Goal: Information Seeking & Learning: Learn about a topic

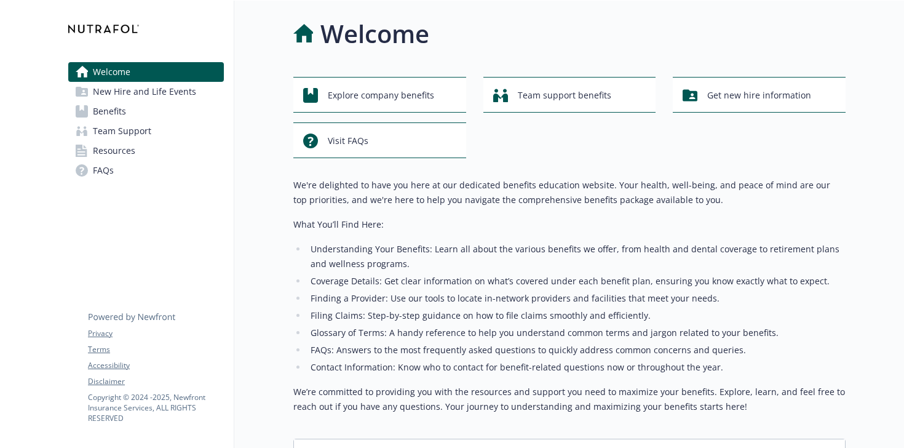
click at [139, 106] on link "Benefits" at bounding box center [146, 112] width 156 height 20
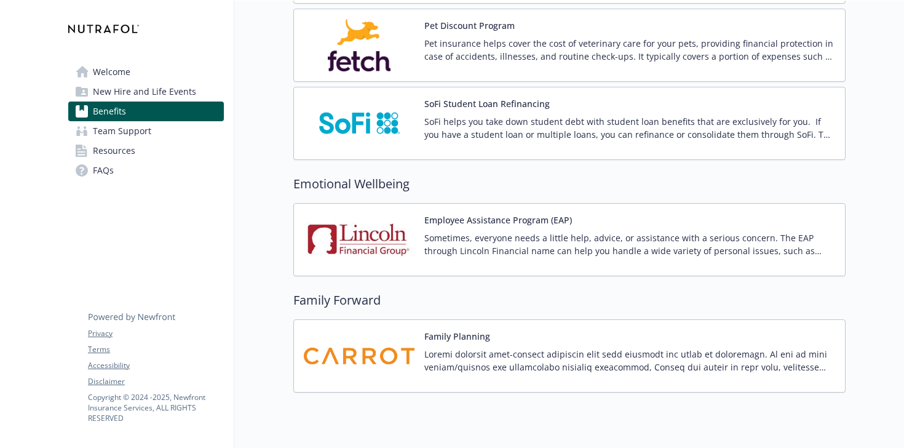
scroll to position [2421, 0]
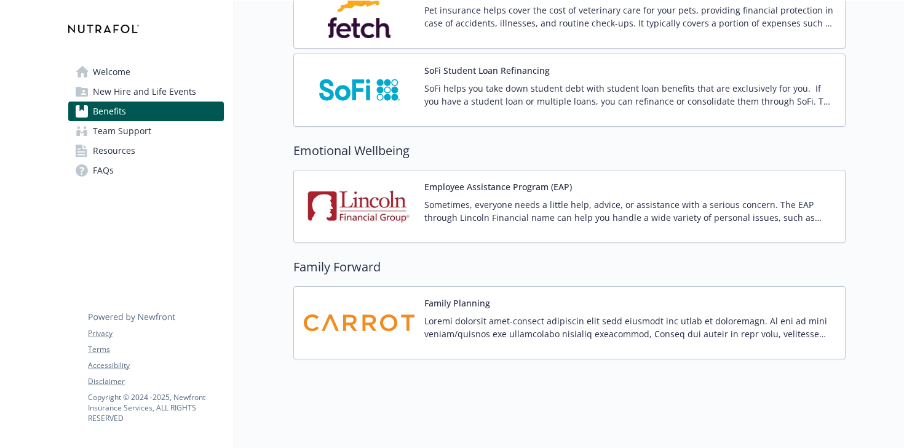
click at [431, 319] on p at bounding box center [629, 327] width 411 height 26
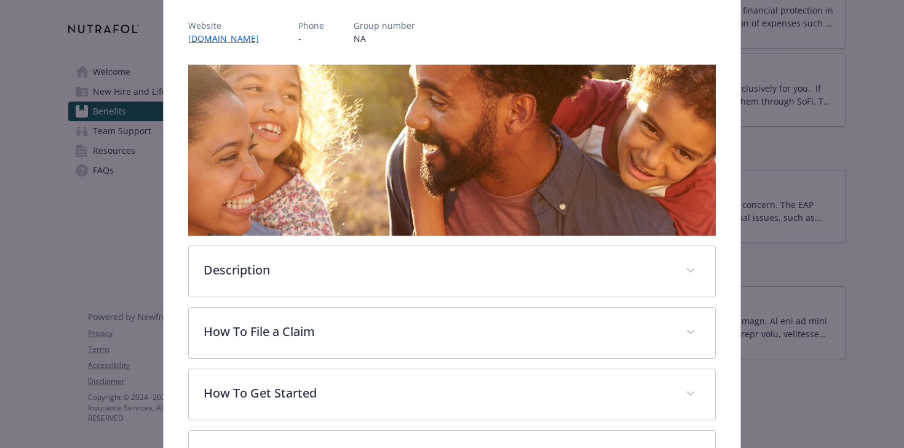
scroll to position [149, 0]
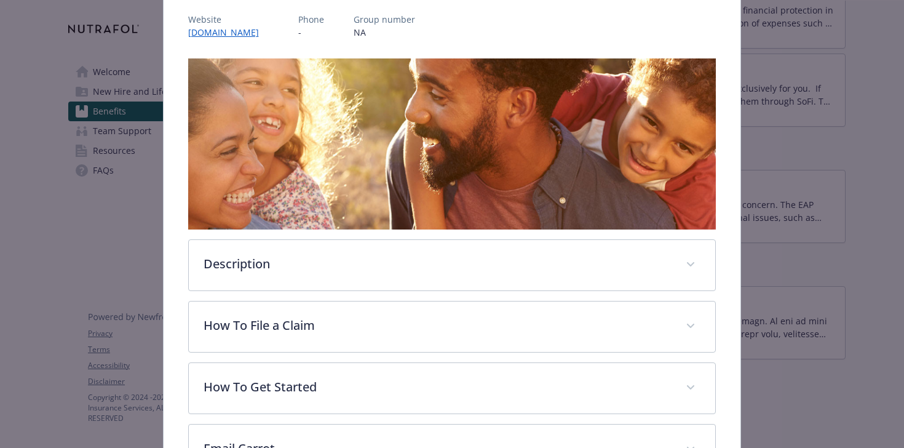
click at [716, 292] on div "Family Planning Website [DOMAIN_NAME] Phone - Group number NA Description Carro…" at bounding box center [453, 210] width 578 height 589
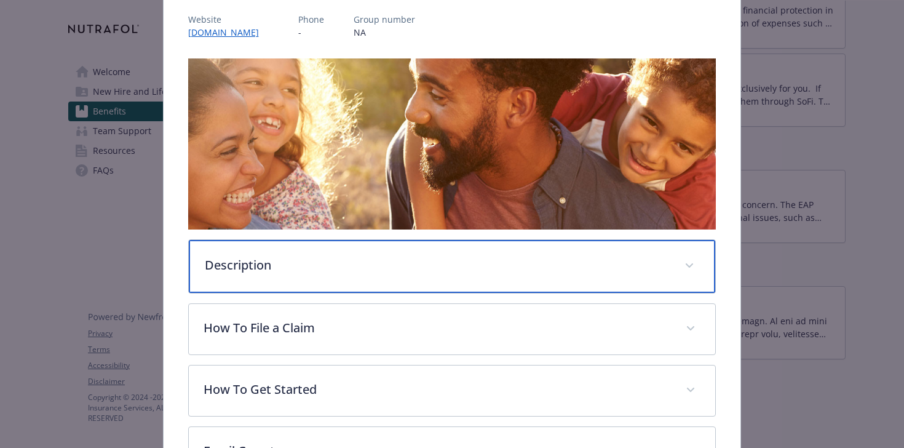
click at [703, 273] on div "Description" at bounding box center [452, 266] width 527 height 53
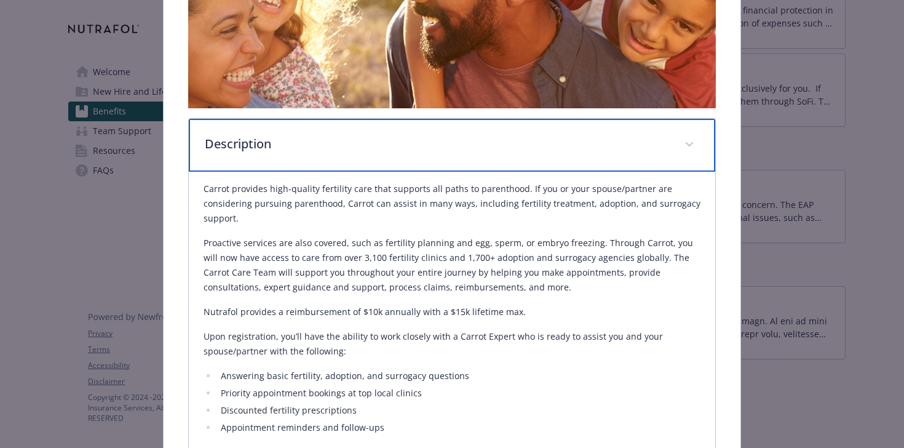
scroll to position [271, 0]
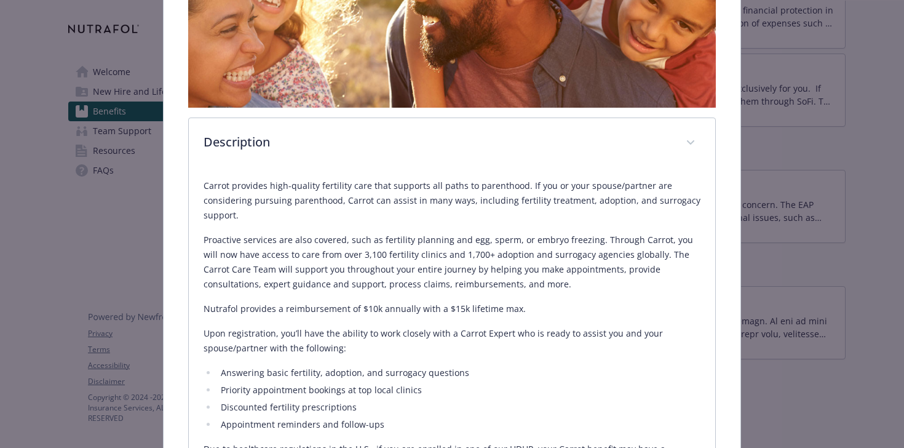
click at [664, 268] on p "Proactive services are also covered, such as fertility planning and egg, sperm,…" at bounding box center [453, 262] width 498 height 59
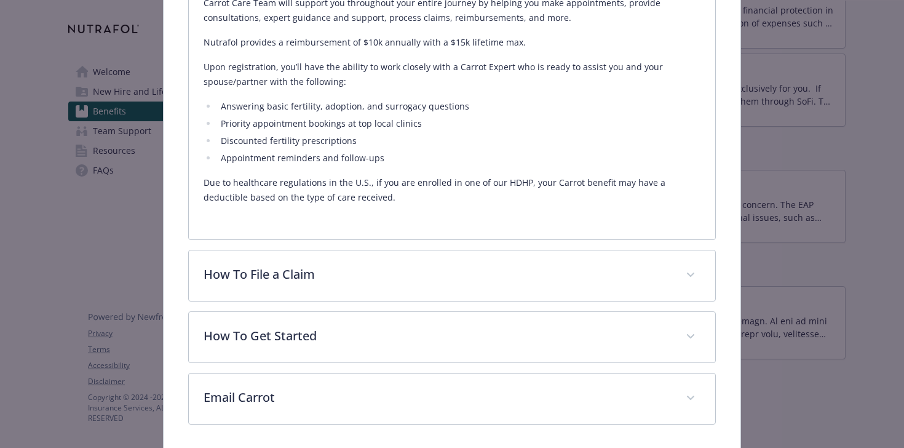
scroll to position [583, 0]
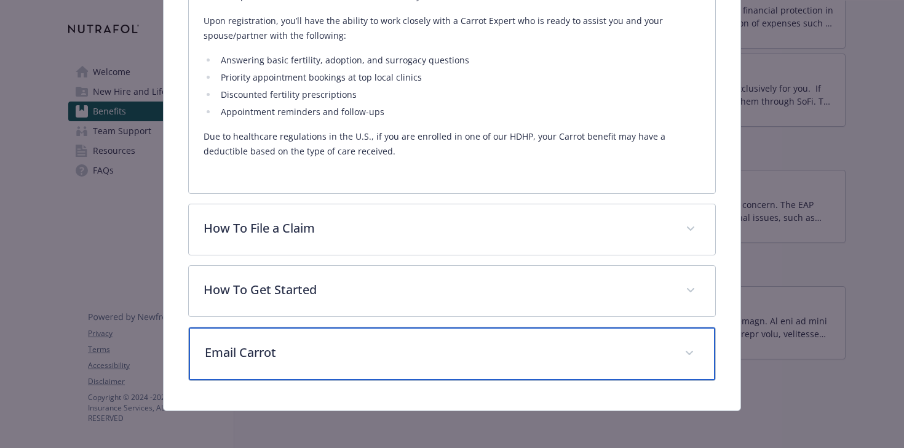
click at [688, 354] on span "details for plan Family Forward - Family Planning - Family Forming" at bounding box center [690, 353] width 20 height 20
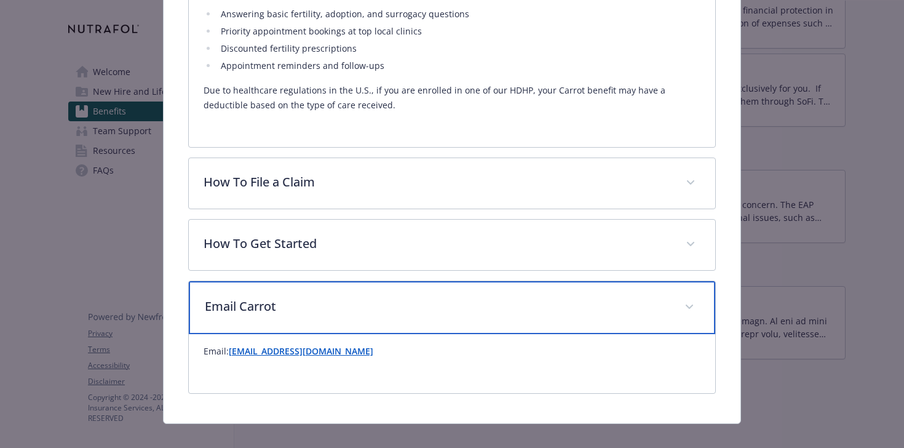
scroll to position [617, 0]
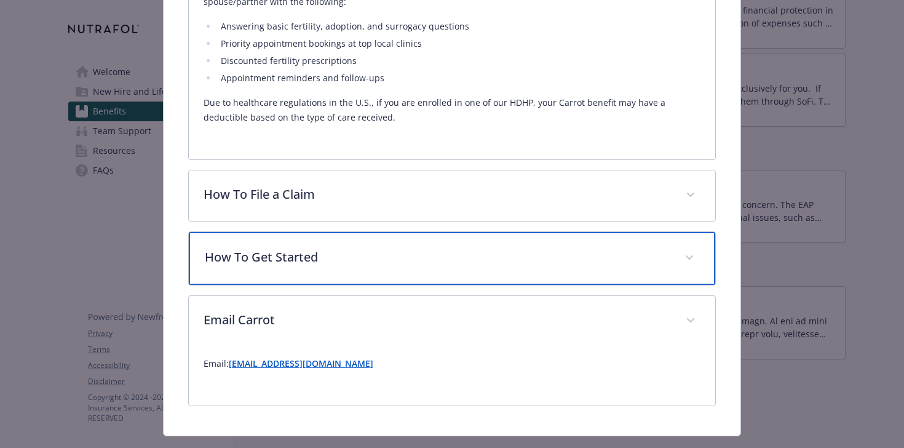
click at [696, 261] on span "details for plan Family Forward - Family Planning - Family Forming" at bounding box center [690, 258] width 20 height 20
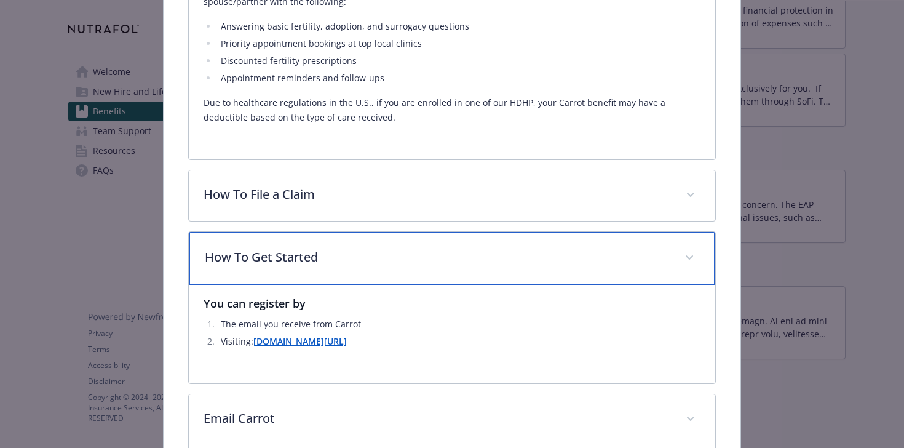
scroll to position [641, 0]
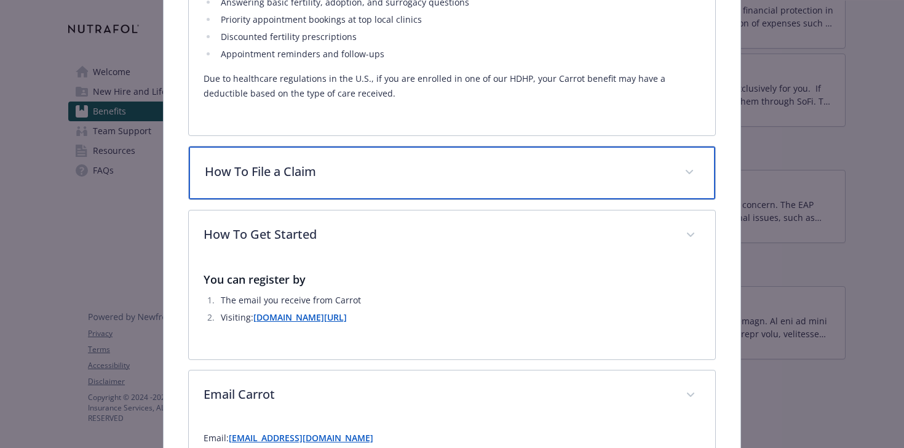
click at [714, 172] on div "How To File a Claim" at bounding box center [452, 172] width 527 height 53
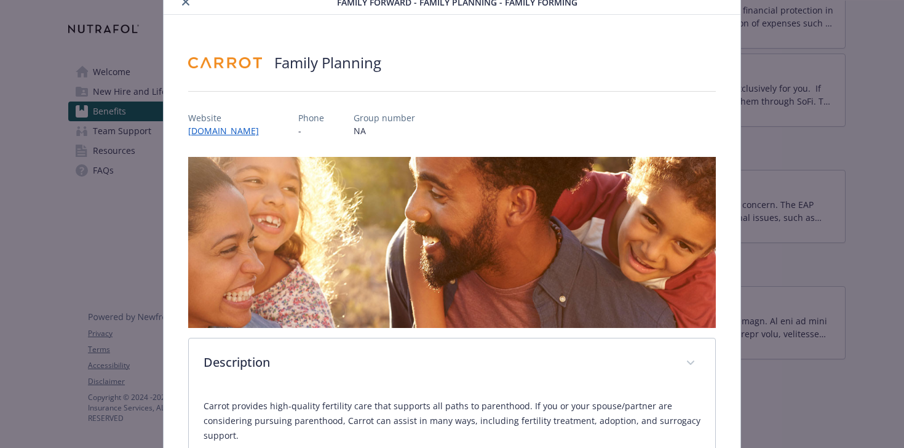
scroll to position [27, 0]
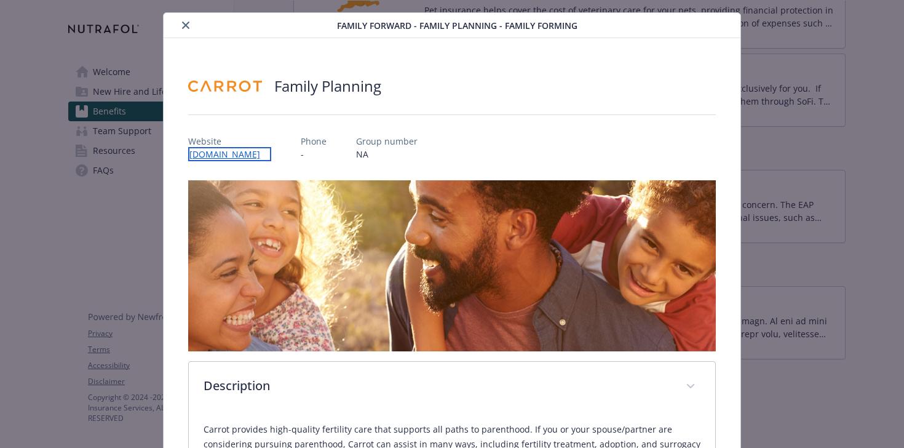
click at [245, 157] on link "[DOMAIN_NAME]" at bounding box center [229, 154] width 83 height 14
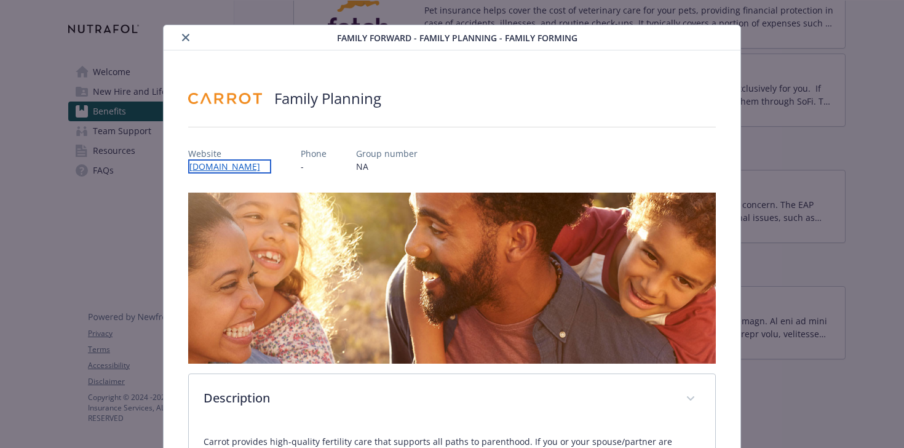
scroll to position [0, 0]
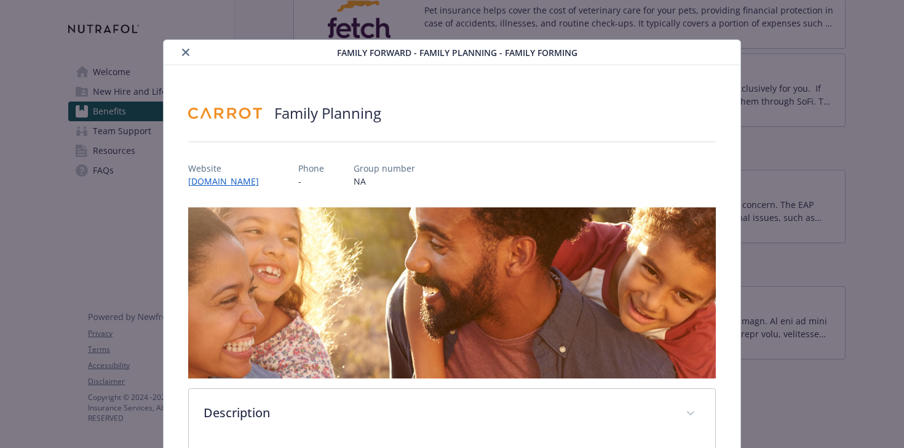
click at [187, 55] on icon "close" at bounding box center [185, 52] width 7 height 7
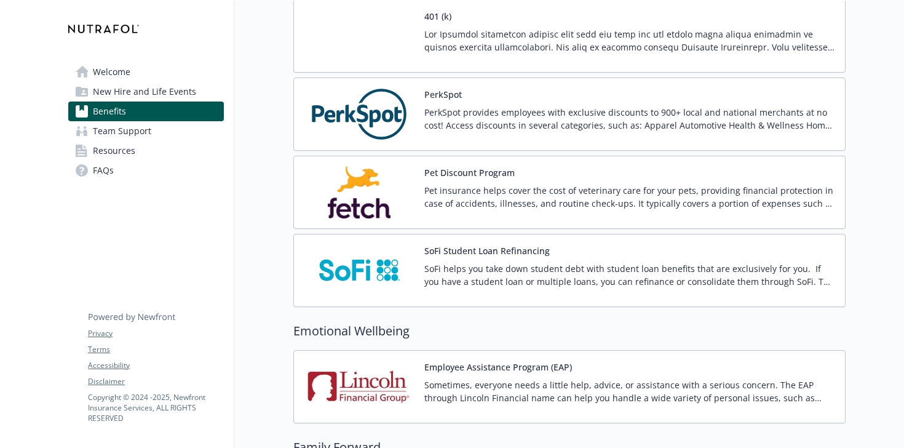
scroll to position [2236, 0]
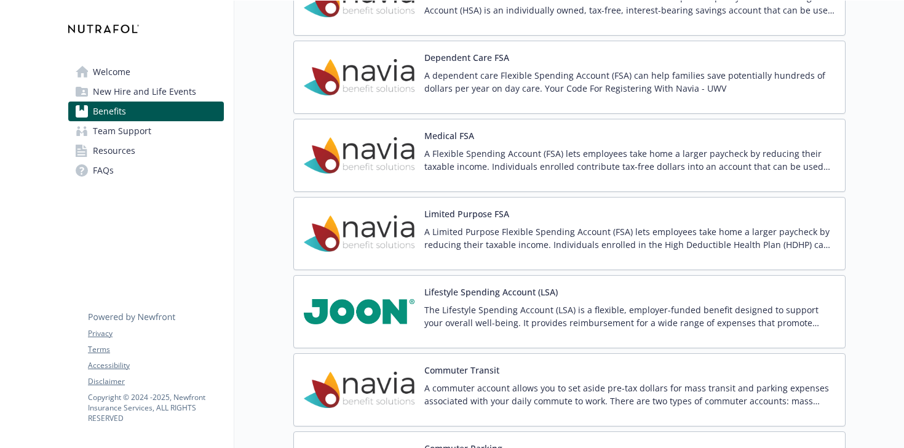
click at [512, 316] on p "The Lifestyle Spending Account (LSA) is a flexible, employer-funded benefit des…" at bounding box center [629, 316] width 411 height 26
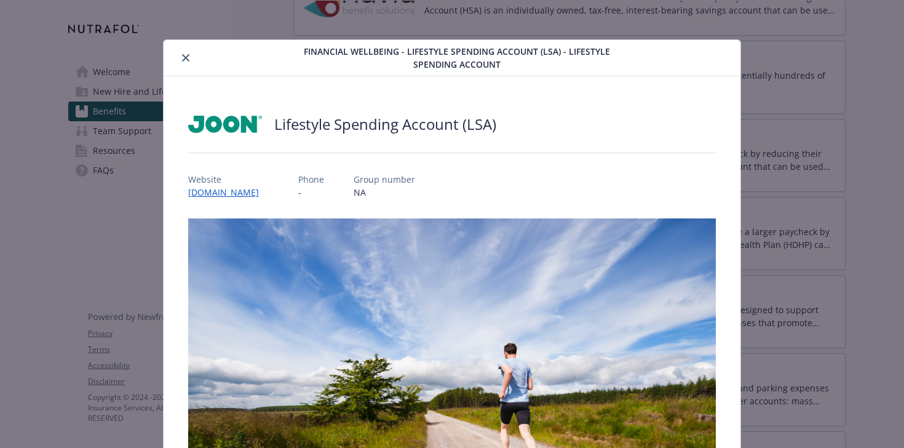
click at [226, 199] on div "Lifestyle Spending Account (LSA) Website [DOMAIN_NAME] Phone - Group number NA …" at bounding box center [452, 430] width 528 height 648
click at [234, 189] on link "[DOMAIN_NAME]" at bounding box center [229, 192] width 83 height 14
click at [185, 58] on icon "close" at bounding box center [185, 57] width 7 height 7
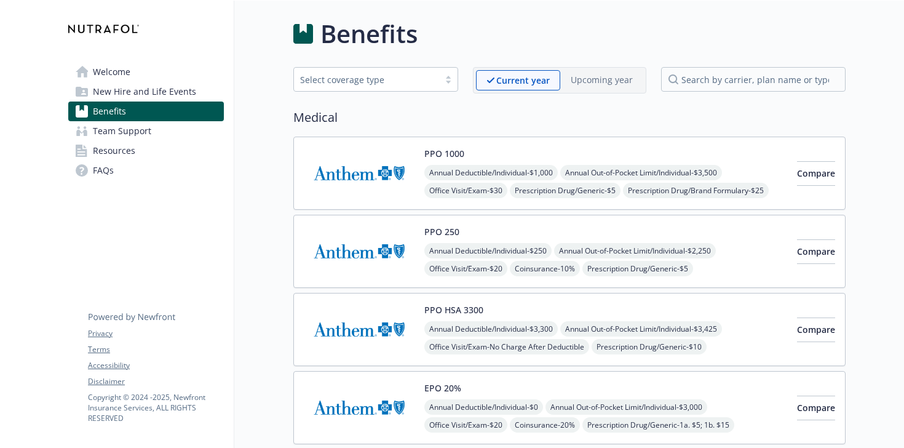
click at [145, 76] on link "Welcome" at bounding box center [146, 72] width 156 height 20
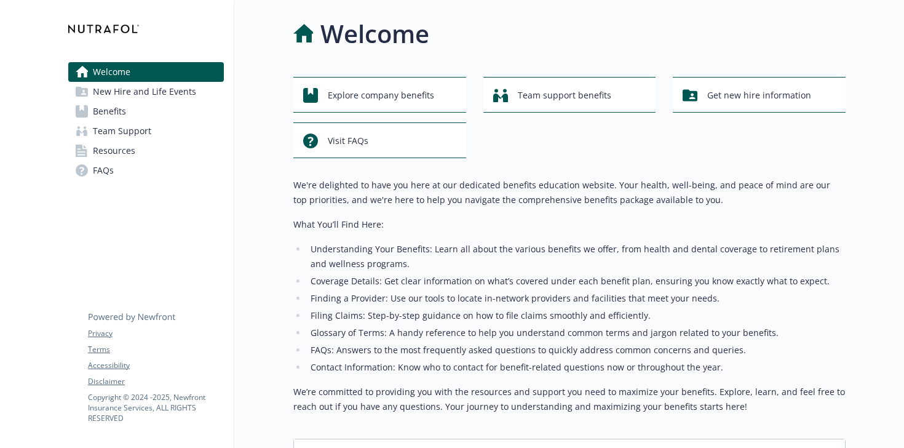
click at [143, 114] on link "Benefits" at bounding box center [146, 112] width 156 height 20
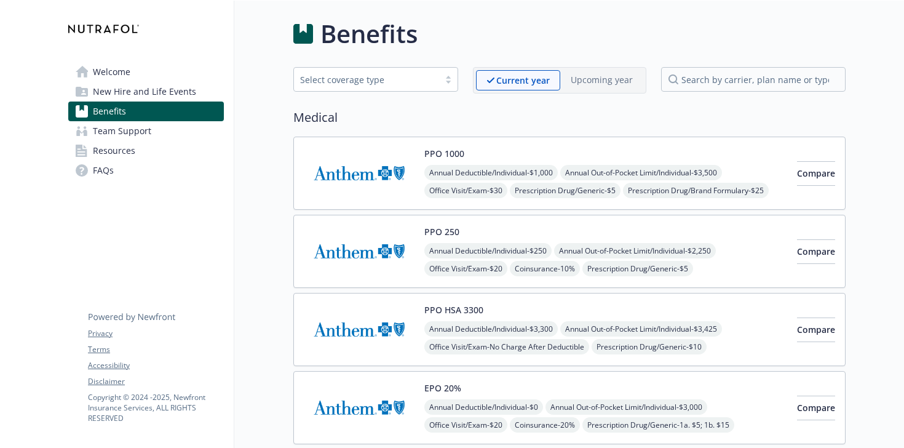
click at [170, 92] on span "New Hire and Life Events" at bounding box center [144, 92] width 103 height 20
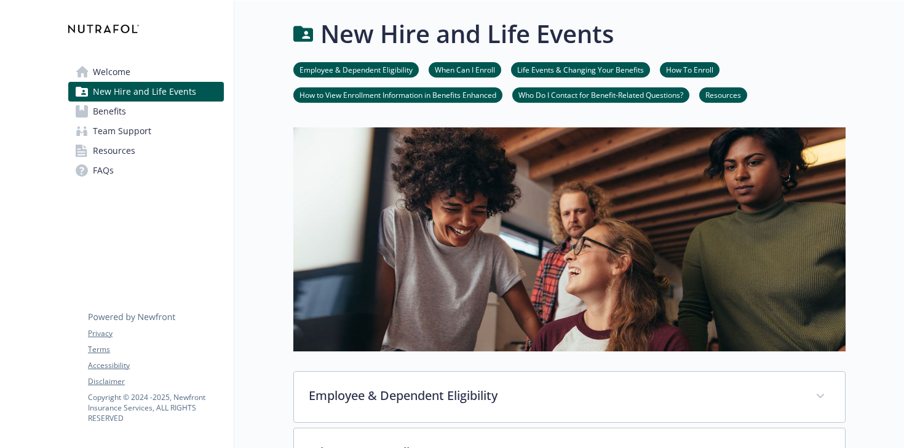
click at [141, 84] on span "New Hire and Life Events" at bounding box center [144, 92] width 103 height 20
click at [141, 76] on link "Welcome" at bounding box center [146, 72] width 156 height 20
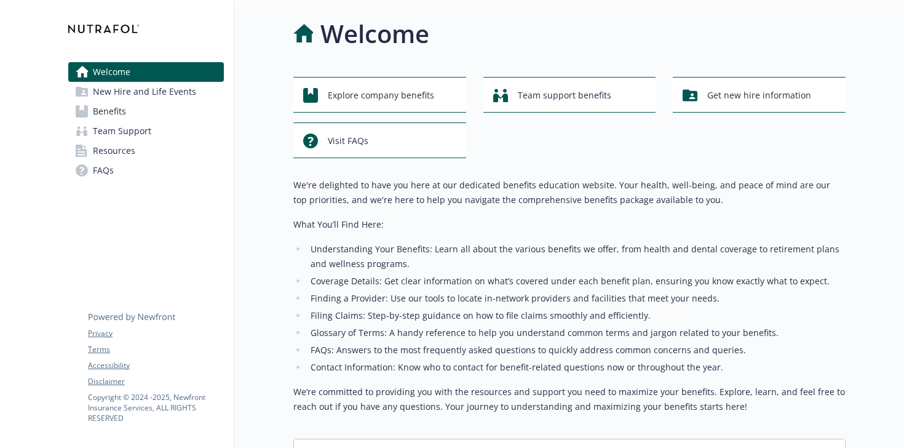
click at [143, 111] on link "Benefits" at bounding box center [146, 112] width 156 height 20
